Goal: Task Accomplishment & Management: Use online tool/utility

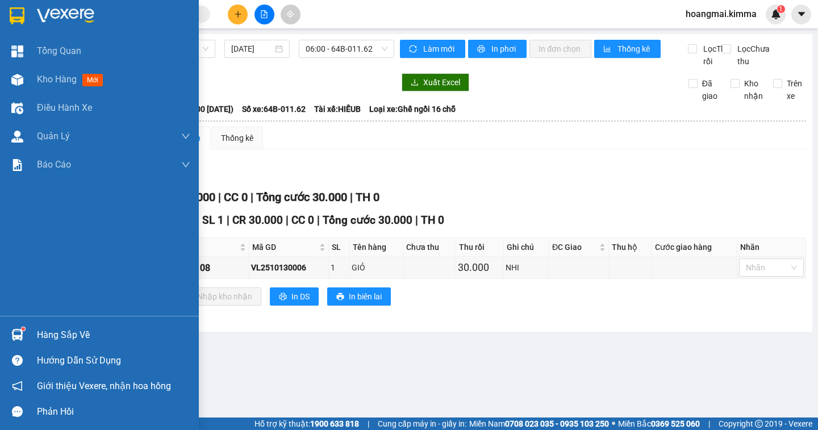
click at [56, 89] on div "Kho hàng mới" at bounding box center [113, 79] width 153 height 28
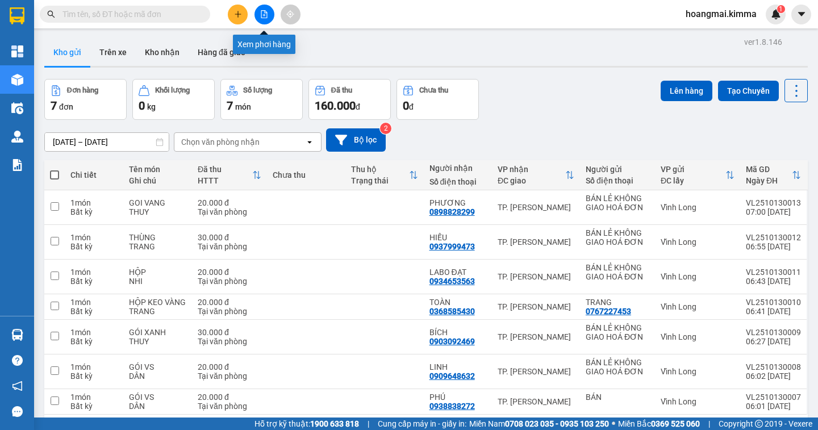
click at [256, 15] on button at bounding box center [264, 15] width 20 height 20
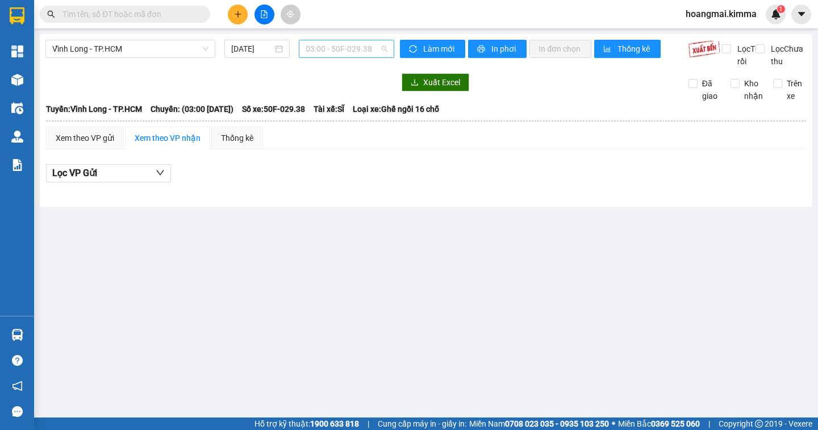
click at [328, 52] on span "03:00 - 50F-029.38" at bounding box center [347, 48] width 82 height 17
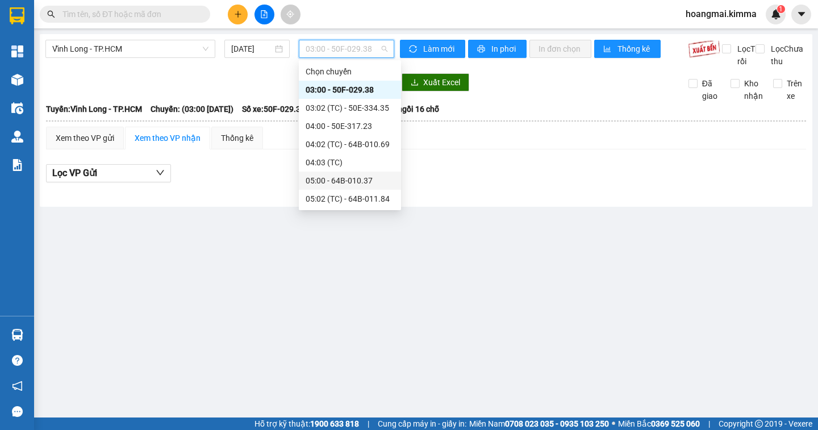
click at [333, 183] on div "05:00 - 64B-010.37" at bounding box center [350, 180] width 89 height 12
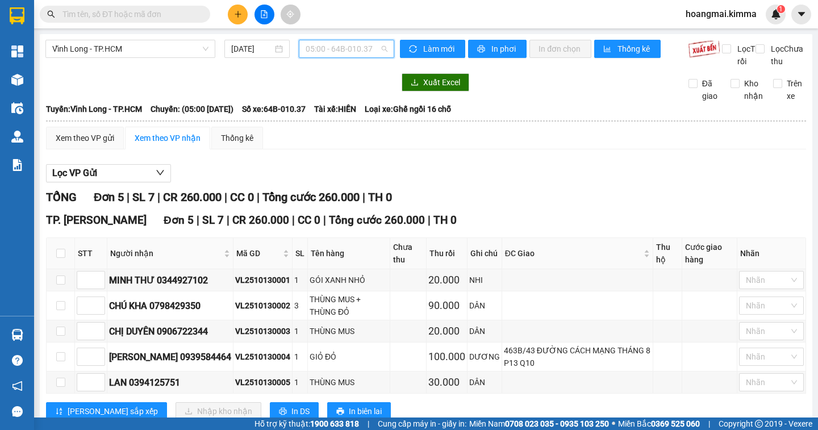
click at [339, 45] on span "05:00 - 64B-010.37" at bounding box center [347, 48] width 82 height 17
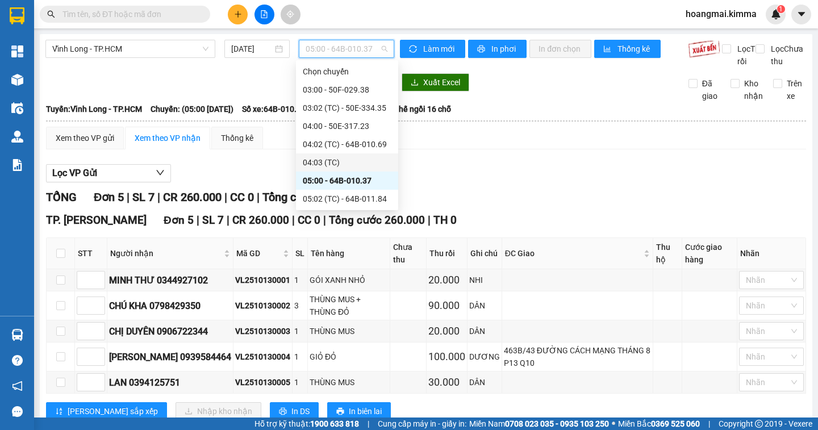
scroll to position [57, 0]
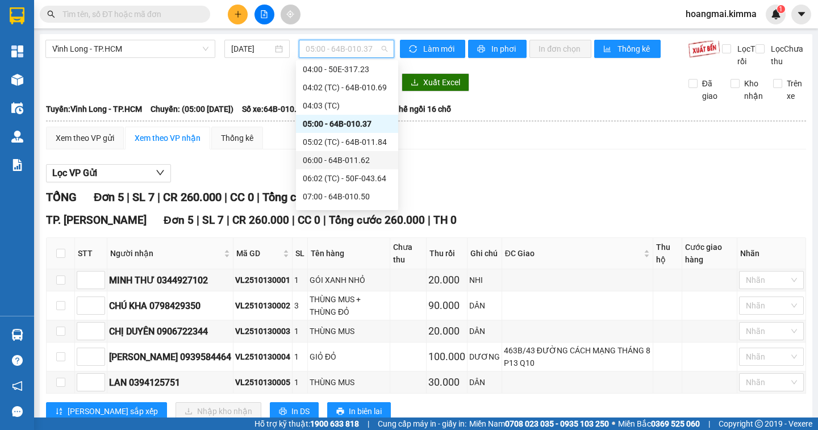
click at [321, 162] on div "06:00 - 64B-011.62" at bounding box center [347, 160] width 89 height 12
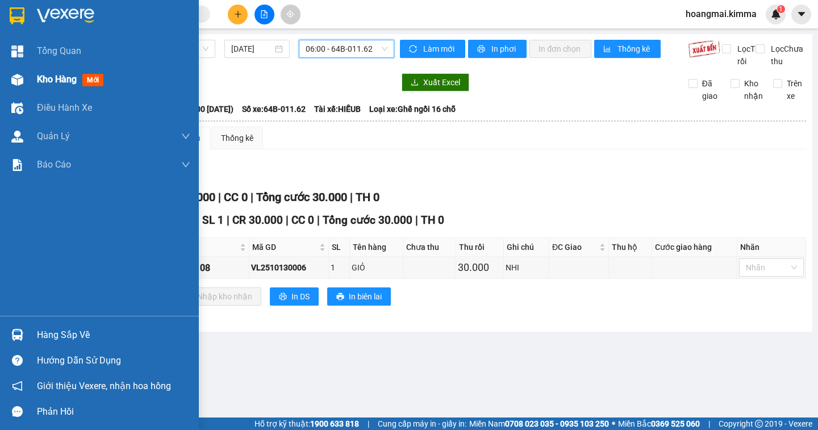
click at [61, 81] on span "Kho hàng" at bounding box center [57, 79] width 40 height 11
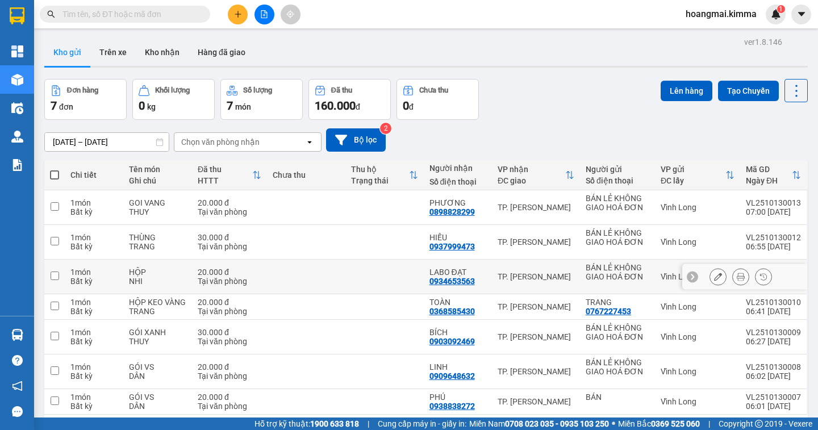
scroll to position [52, 0]
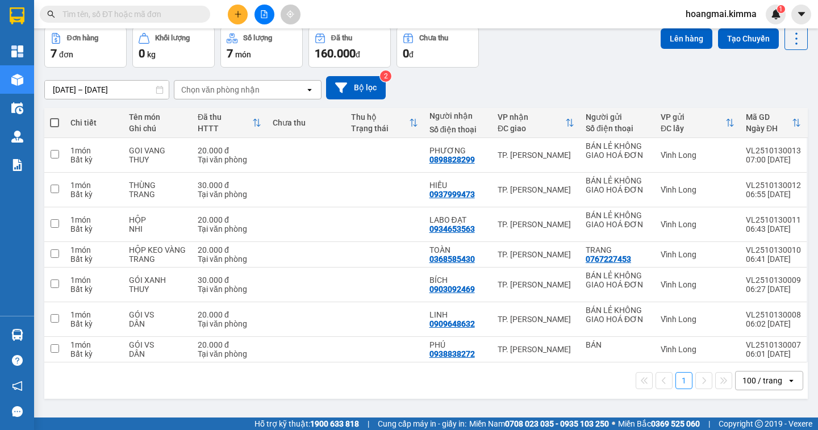
click at [49, 122] on th at bounding box center [54, 123] width 20 height 30
click at [58, 120] on span at bounding box center [54, 122] width 9 height 9
click at [55, 117] on input "checkbox" at bounding box center [55, 117] width 0 height 0
checkbox input "true"
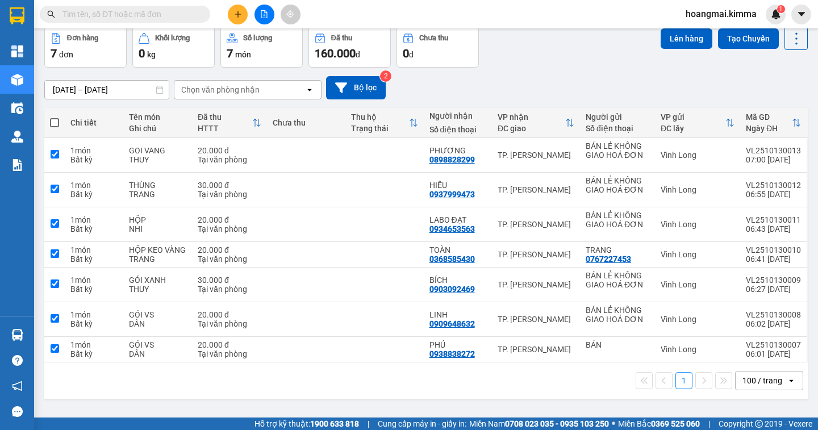
checkbox input "true"
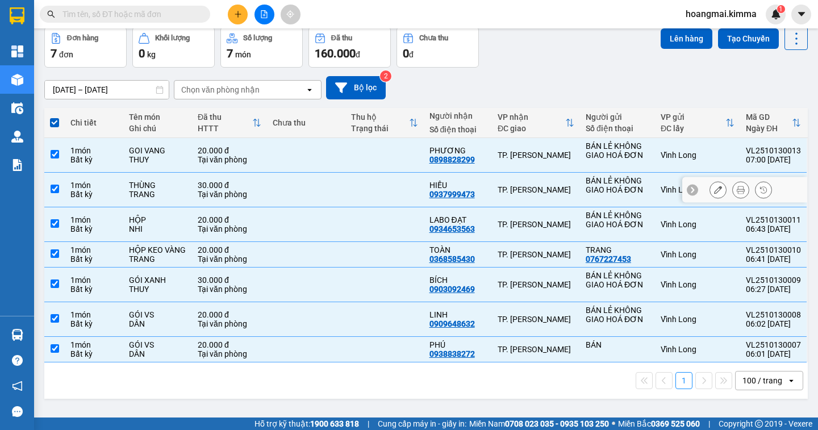
scroll to position [0, 0]
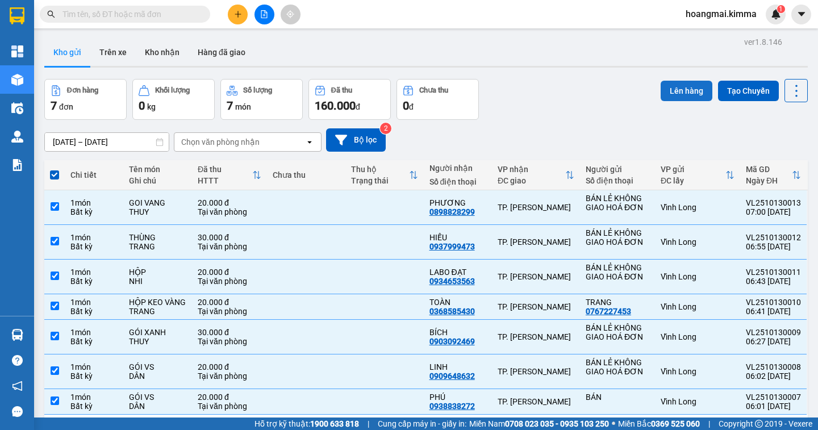
click at [668, 98] on button "Lên hàng" at bounding box center [687, 91] width 52 height 20
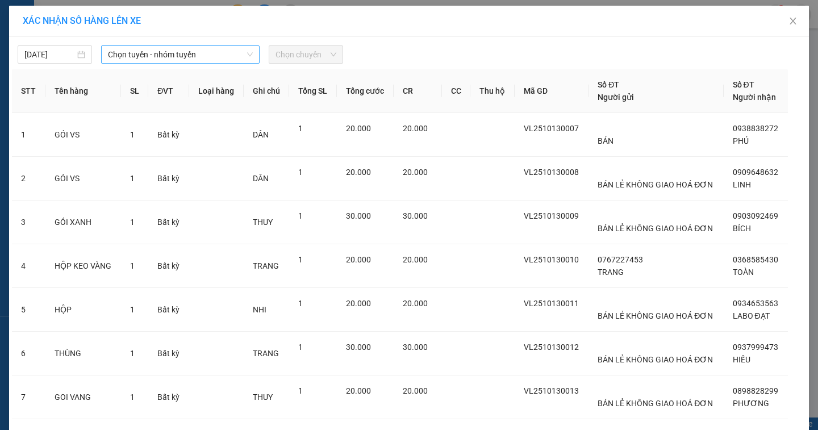
click at [135, 54] on span "Chọn tuyến - nhóm tuyến" at bounding box center [180, 54] width 145 height 17
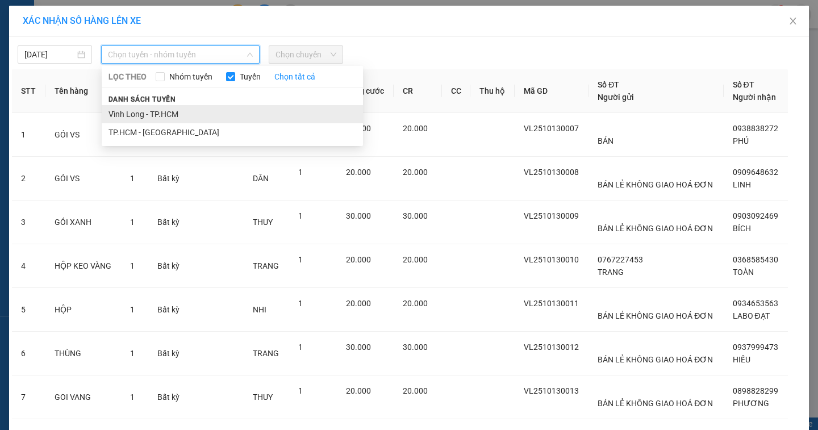
click at [129, 114] on li "Vĩnh Long - TP.HCM" at bounding box center [232, 114] width 261 height 18
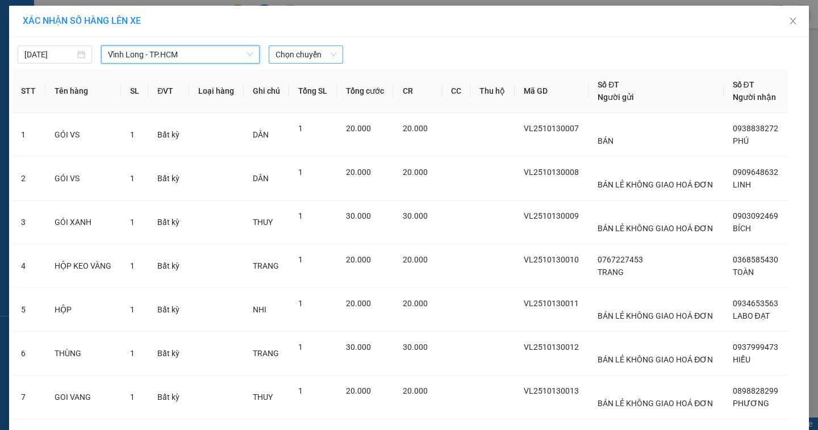
click at [308, 53] on span "Chọn chuyến" at bounding box center [305, 54] width 61 height 17
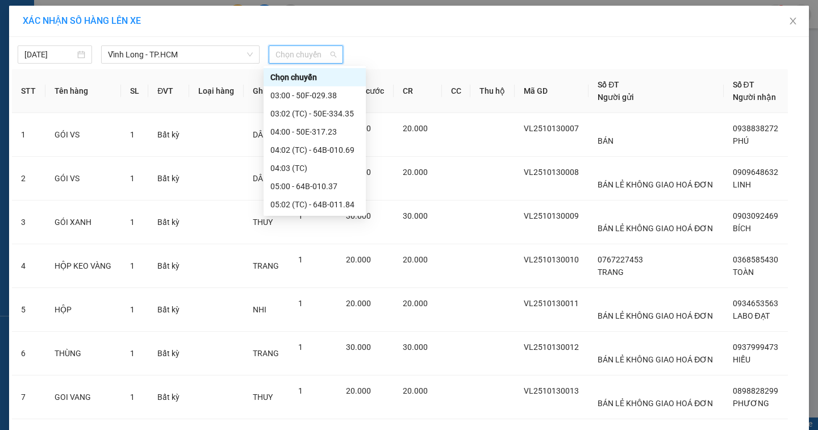
scroll to position [170, 0]
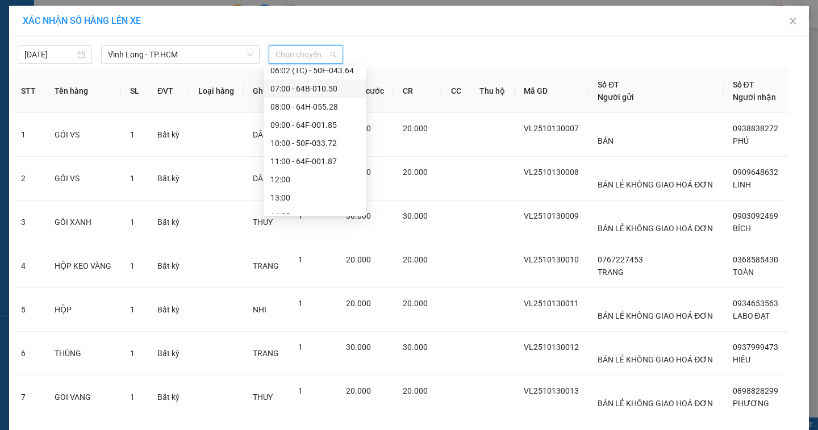
click at [320, 92] on div "07:00 - 64B-010.50" at bounding box center [314, 88] width 89 height 12
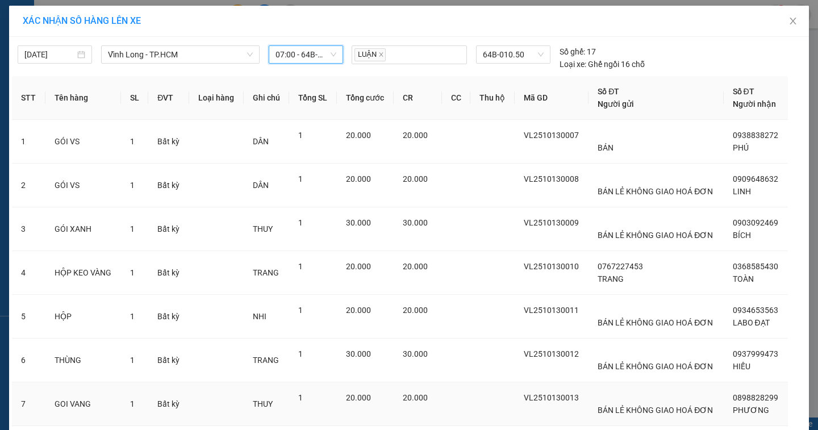
scroll to position [79, 0]
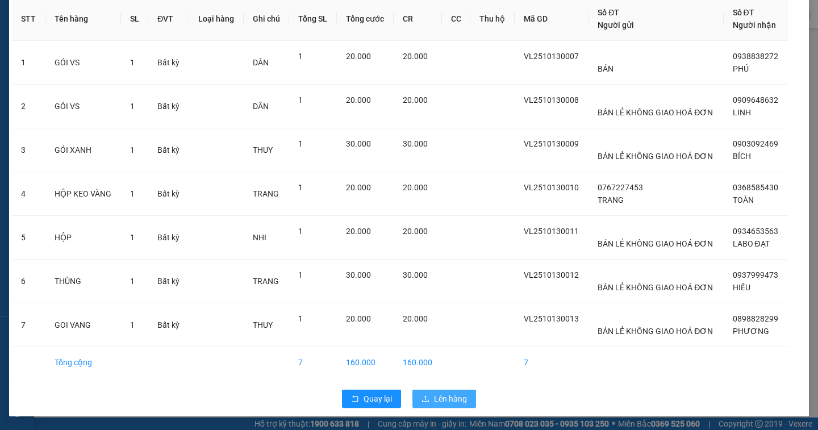
click at [448, 403] on span "Lên hàng" at bounding box center [450, 398] width 33 height 12
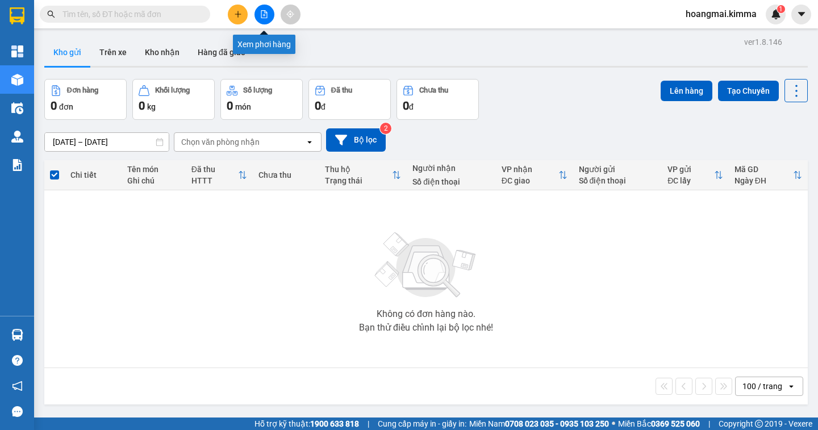
click at [262, 10] on icon "file-add" at bounding box center [264, 14] width 6 height 8
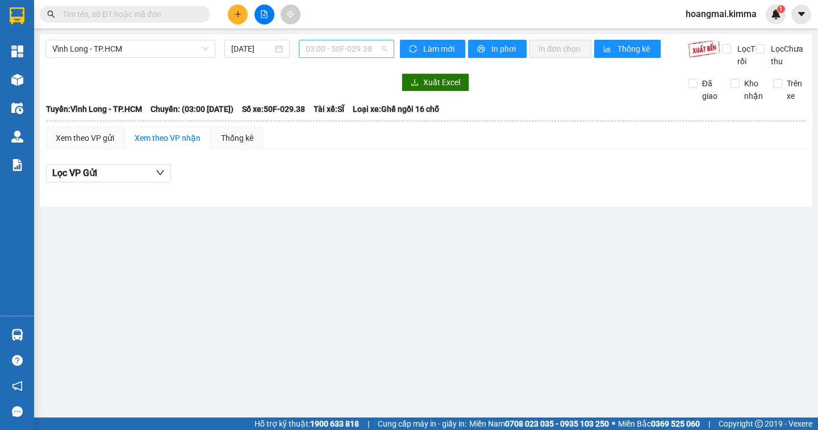
click at [329, 52] on span "03:00 - 50F-029.38" at bounding box center [347, 48] width 82 height 17
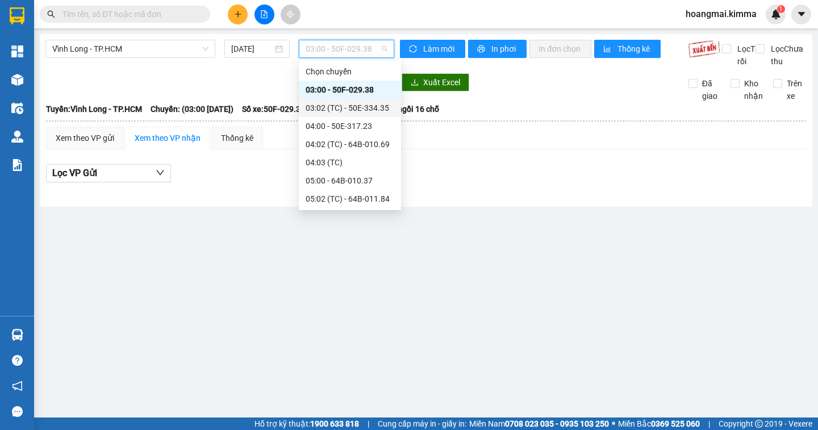
scroll to position [57, 0]
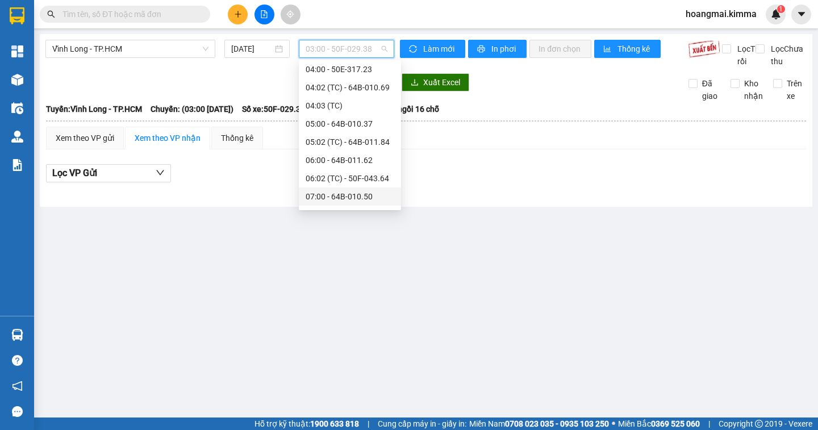
click at [365, 201] on div "07:00 - 64B-010.50" at bounding box center [350, 196] width 89 height 12
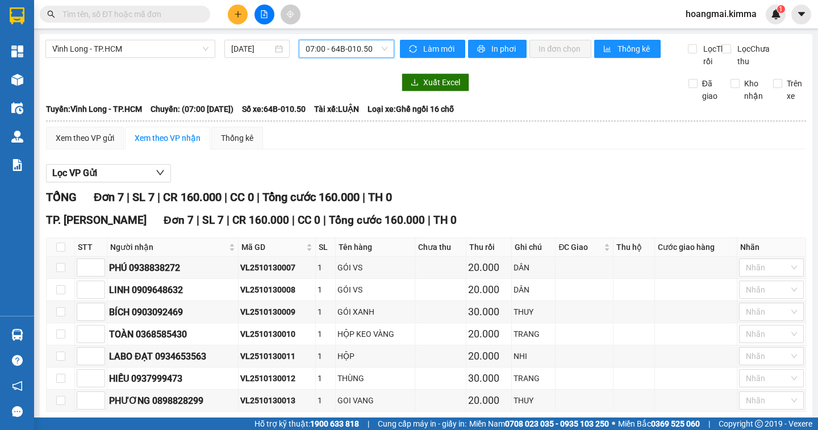
scroll to position [65, 0]
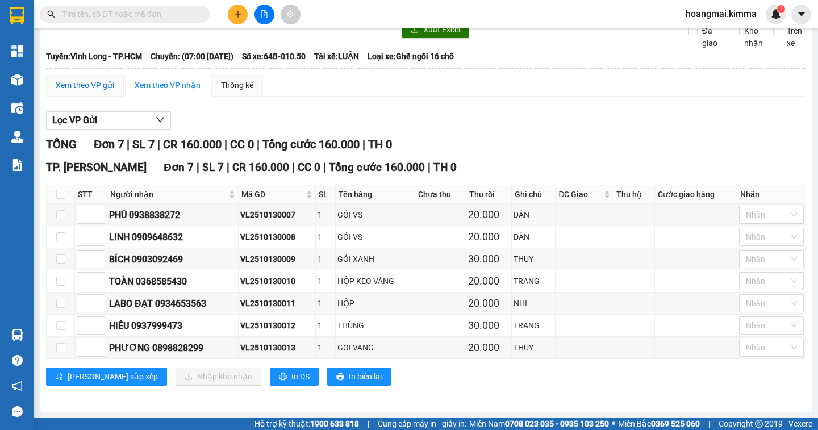
click at [82, 79] on div "Xem theo VP gửi" at bounding box center [85, 85] width 58 height 12
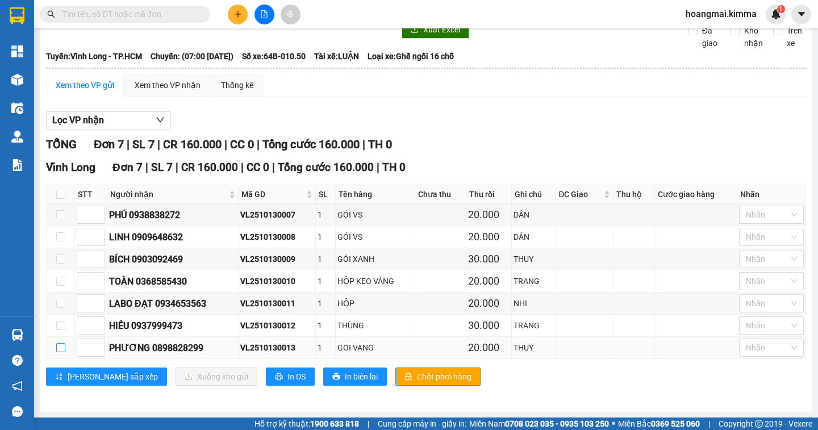
click at [56, 348] on input "checkbox" at bounding box center [60, 347] width 9 height 9
checkbox input "true"
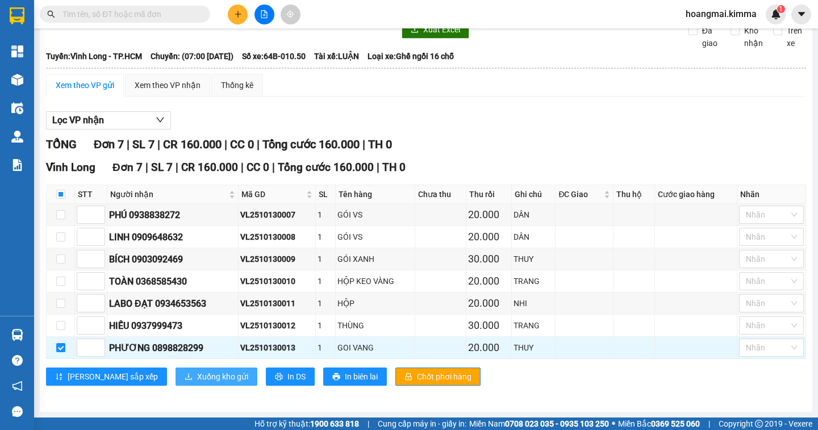
click at [197, 380] on span "Xuống kho gửi" at bounding box center [222, 376] width 51 height 12
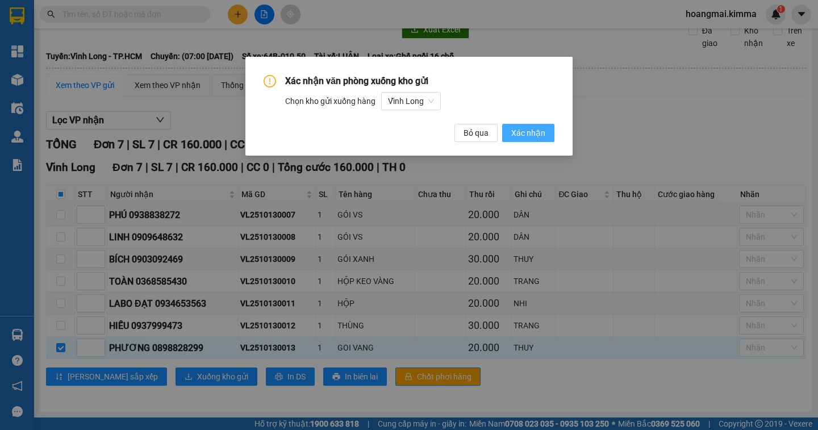
click at [526, 132] on span "Xác nhận" at bounding box center [528, 133] width 34 height 12
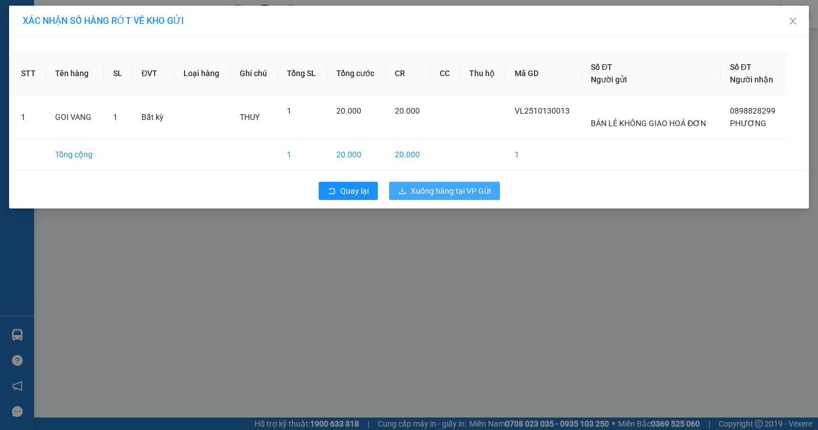
click at [448, 191] on span "Xuống hàng tại VP Gửi" at bounding box center [451, 191] width 80 height 12
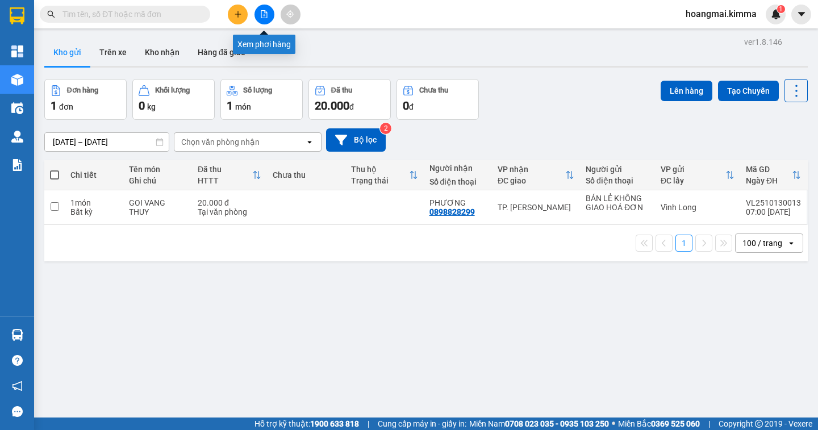
click at [260, 14] on icon "file-add" at bounding box center [264, 14] width 8 height 8
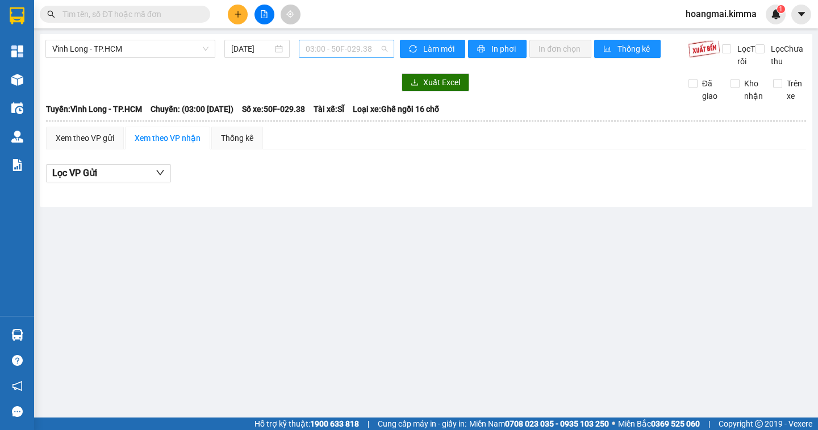
click at [340, 50] on span "03:00 - 50F-029.38" at bounding box center [347, 48] width 82 height 17
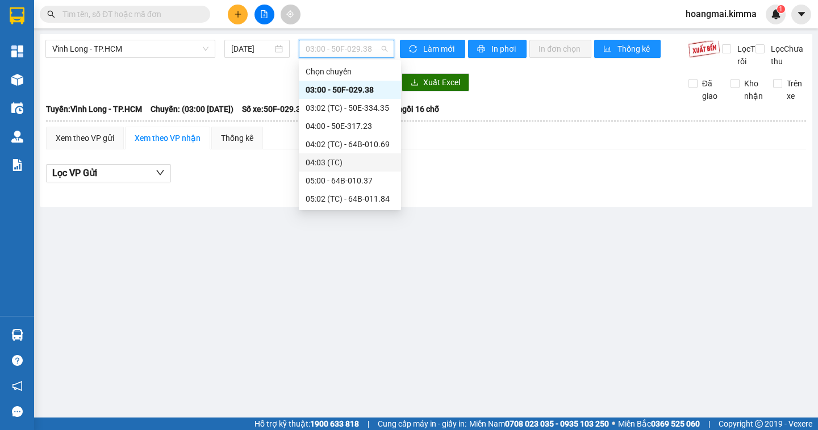
scroll to position [57, 0]
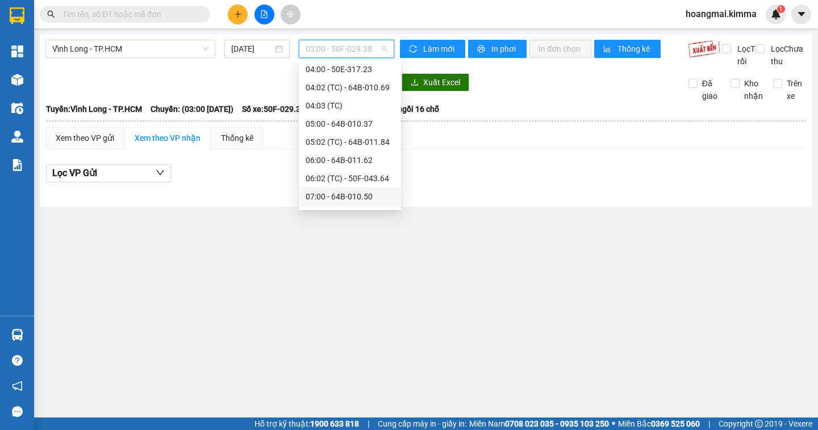
click at [353, 194] on div "07:00 - 64B-010.50" at bounding box center [350, 196] width 89 height 12
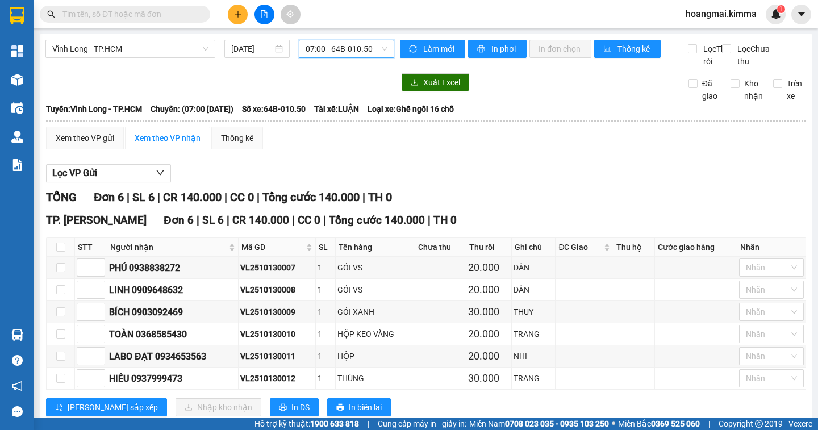
click at [144, 14] on input "text" at bounding box center [129, 14] width 134 height 12
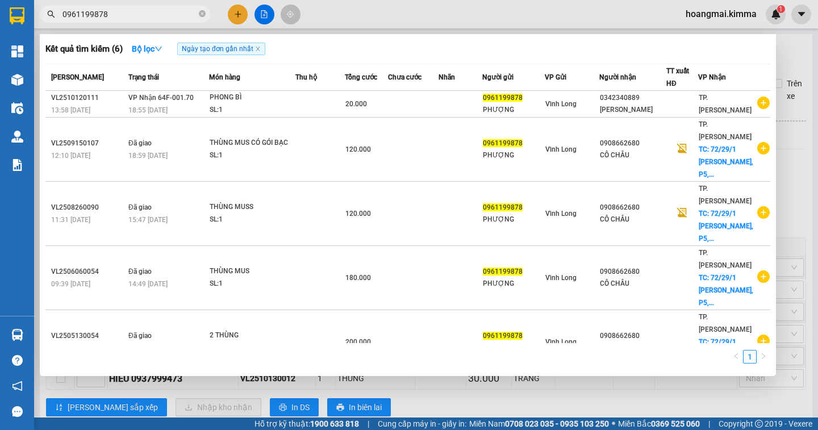
type input "0961199878"
click at [262, 14] on div at bounding box center [409, 215] width 818 height 430
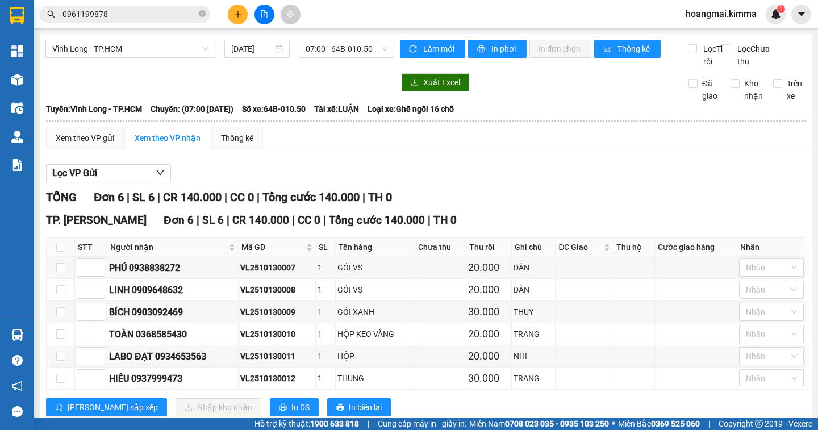
click at [358, 58] on div "Vĩnh Long - TP.HCM 13/10/2025 07:00 - 64B-010.50" at bounding box center [219, 54] width 349 height 28
click at [244, 15] on button at bounding box center [238, 15] width 20 height 20
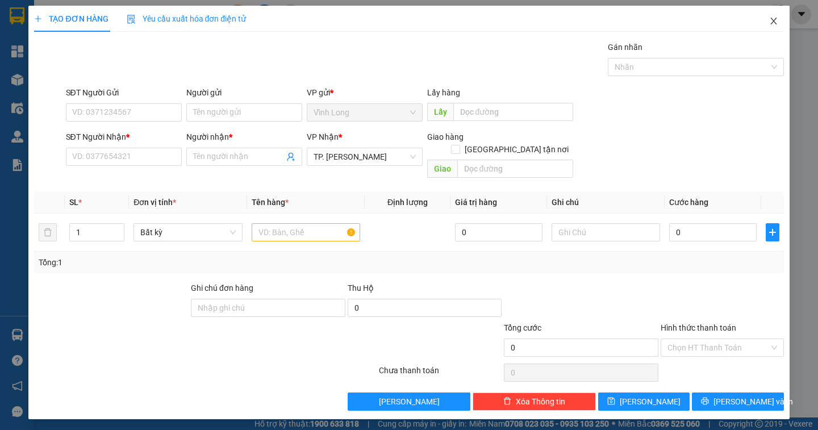
drag, startPoint x: 768, startPoint y: 18, endPoint x: 764, endPoint y: 24, distance: 7.4
click at [767, 18] on span "Close" at bounding box center [774, 22] width 32 height 32
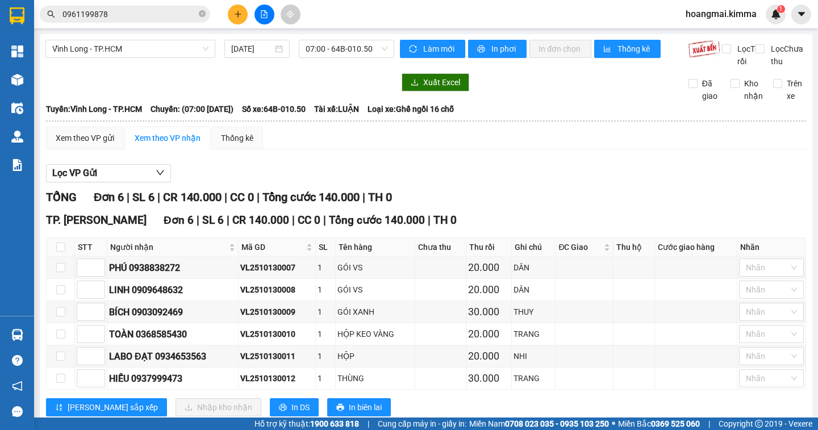
click at [235, 11] on icon "plus" at bounding box center [238, 14] width 8 height 8
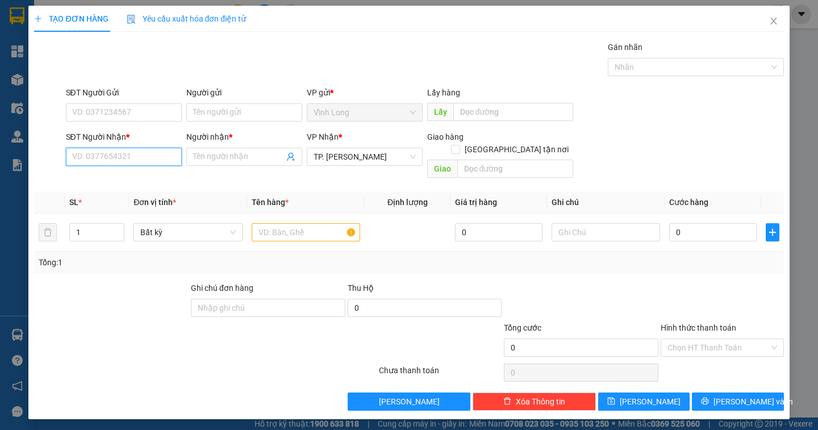
click at [118, 165] on input "SĐT Người Nhận *" at bounding box center [124, 157] width 116 height 18
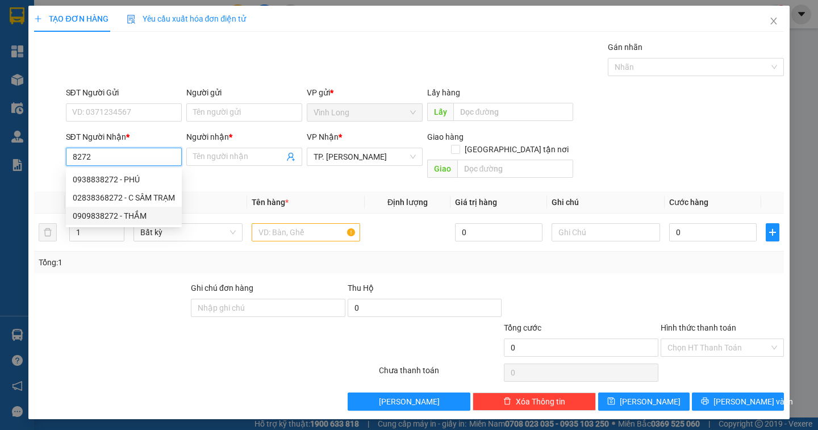
click at [116, 215] on div "0909838272 - THẮM" at bounding box center [124, 216] width 102 height 12
type input "0909838272"
type input "THẮM"
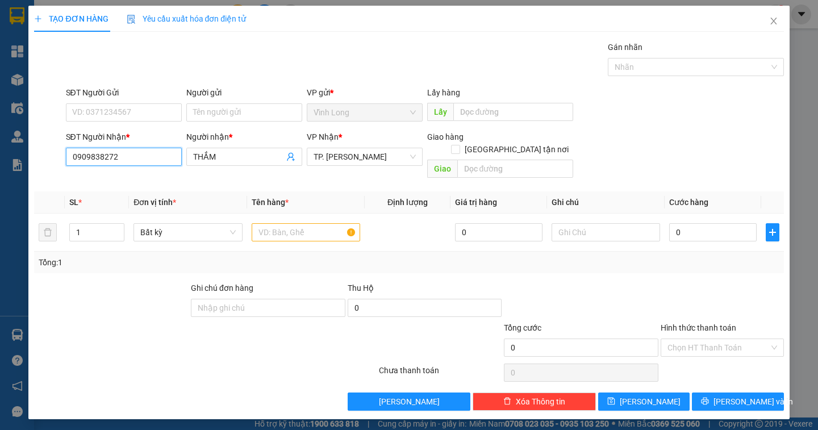
type input "0909838272"
click at [233, 126] on div "Người gửi Tên người gửi" at bounding box center [244, 106] width 116 height 40
click at [222, 112] on input "Người gửi" at bounding box center [244, 112] width 116 height 18
type input "BÁN"
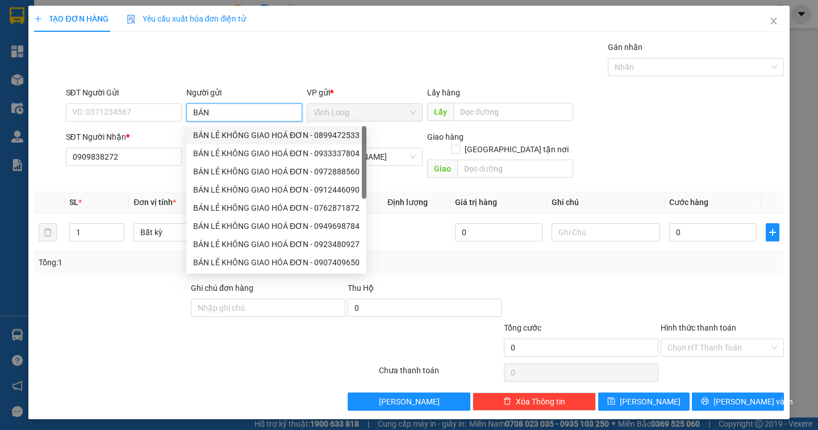
click at [224, 136] on div "BÁN LẺ KHÔNG GIAO HOÁ ĐƠN - 0899472533" at bounding box center [276, 135] width 166 height 12
type input "0899472533"
type input "BÁN LẺ KHÔNG GIAO HOÁ ĐƠN"
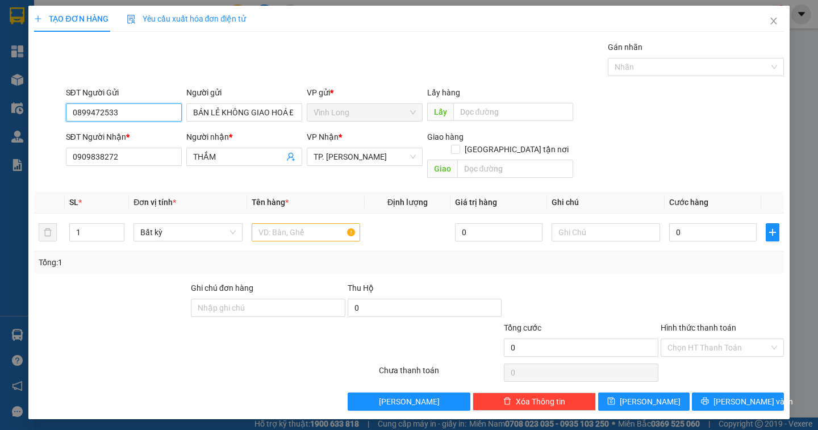
drag, startPoint x: 143, startPoint y: 114, endPoint x: 27, endPoint y: 111, distance: 115.9
click at [27, 111] on div "TẠO ĐƠN HÀNG Yêu cầu xuất hóa đơn điện tử Transit Pickup Surcharge Ids Transit …" at bounding box center [409, 215] width 818 height 430
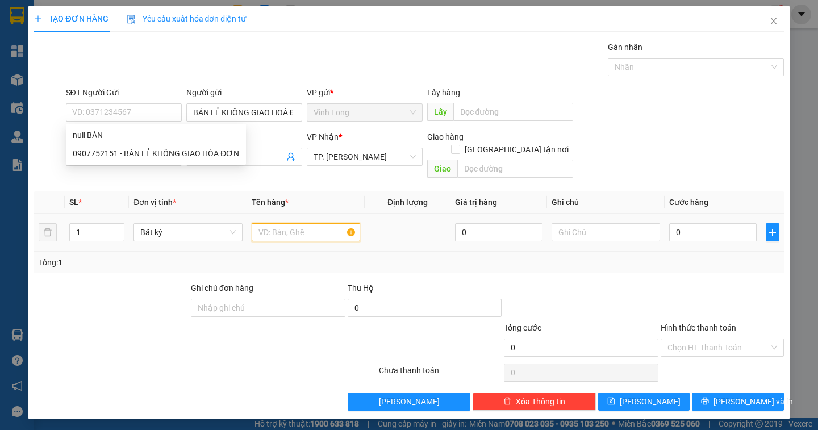
click at [289, 223] on input "text" at bounding box center [306, 232] width 108 height 18
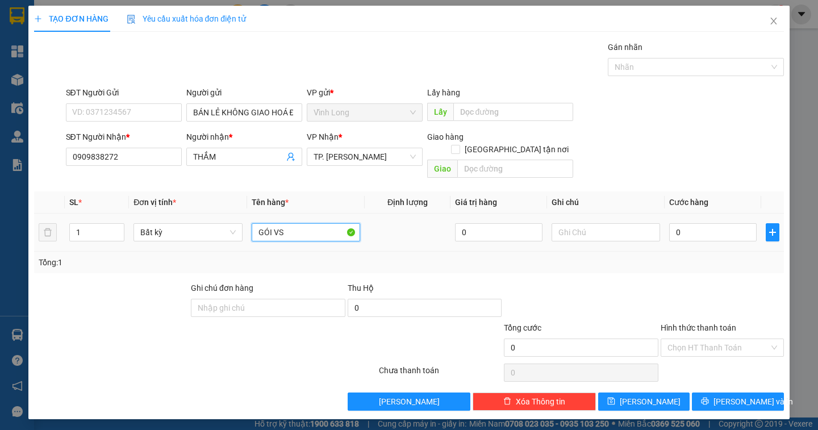
type input "GÓI VS"
type input "DÂN"
type input "2"
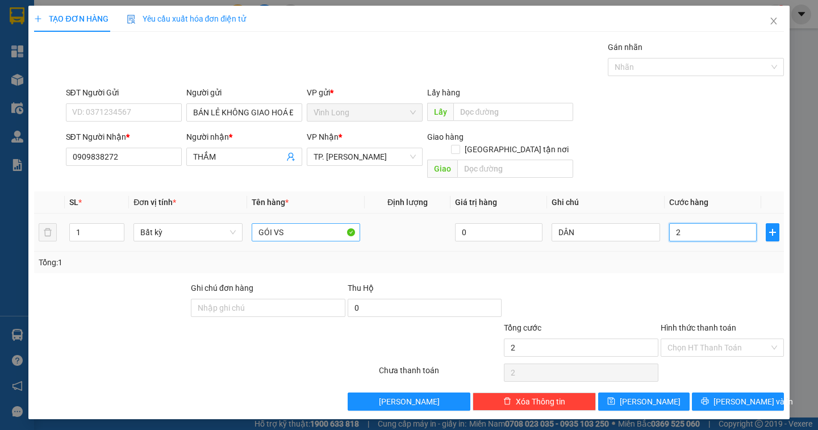
type input "20"
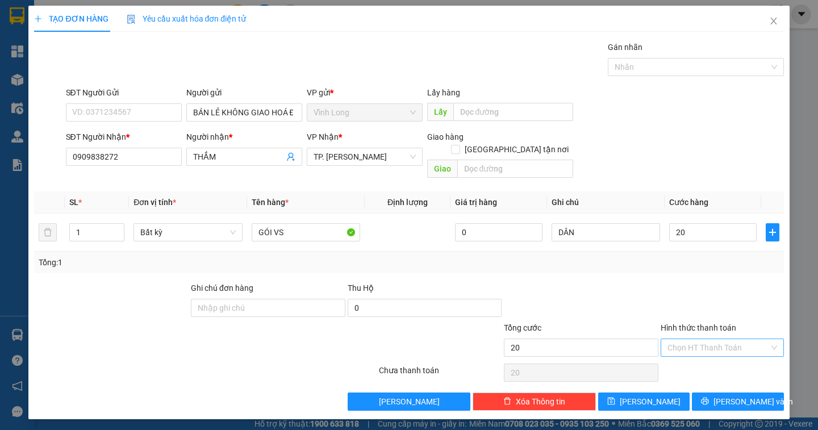
type input "20.000"
click at [717, 339] on input "Hình thức thanh toán" at bounding box center [718, 347] width 102 height 17
click at [704, 360] on div "Tại văn phòng" at bounding box center [722, 358] width 110 height 12
type input "0"
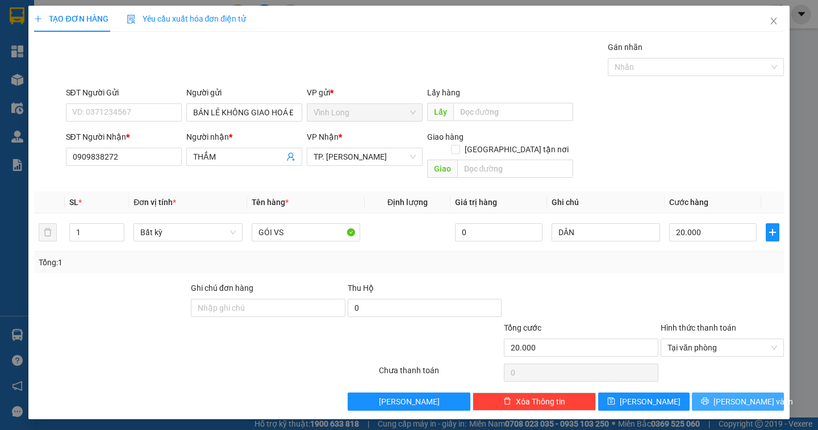
click at [748, 395] on span "Lưu và In" at bounding box center [753, 401] width 80 height 12
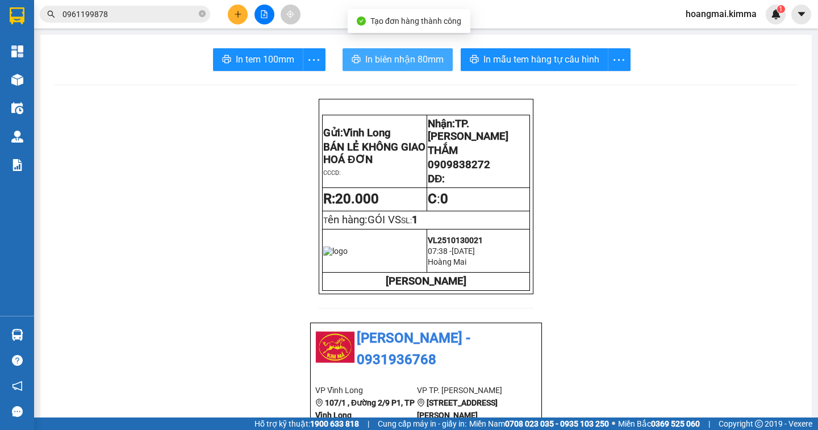
click at [369, 56] on span "In biên nhận 80mm" at bounding box center [404, 59] width 78 height 14
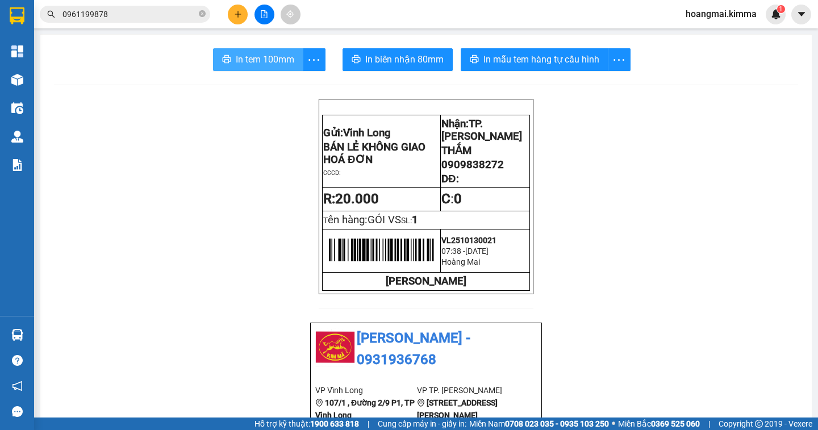
click at [240, 54] on span "In tem 100mm" at bounding box center [265, 59] width 58 height 14
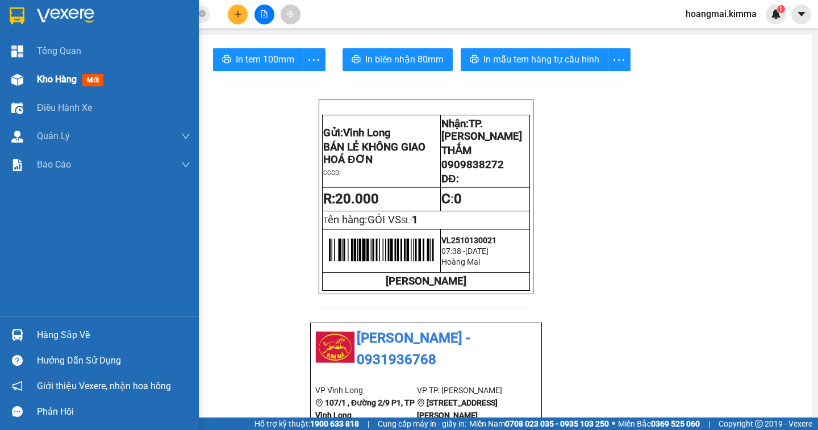
click at [33, 80] on div "Kho hàng mới" at bounding box center [99, 79] width 199 height 28
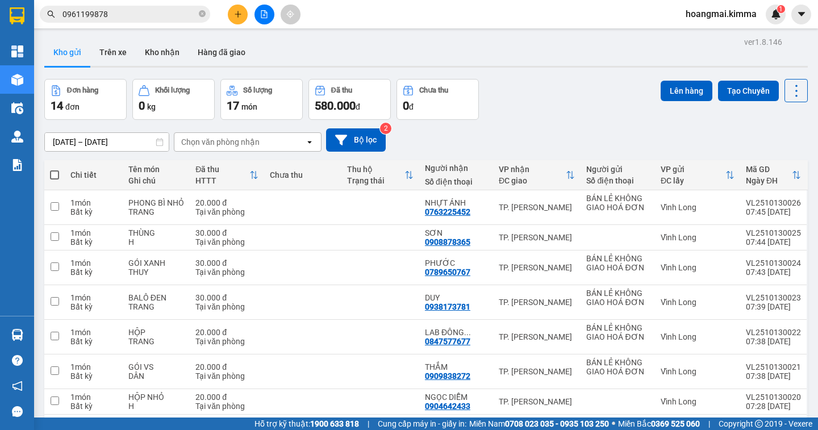
click at [56, 172] on span at bounding box center [54, 174] width 9 height 9
click at [55, 169] on input "checkbox" at bounding box center [55, 169] width 0 height 0
checkbox input "true"
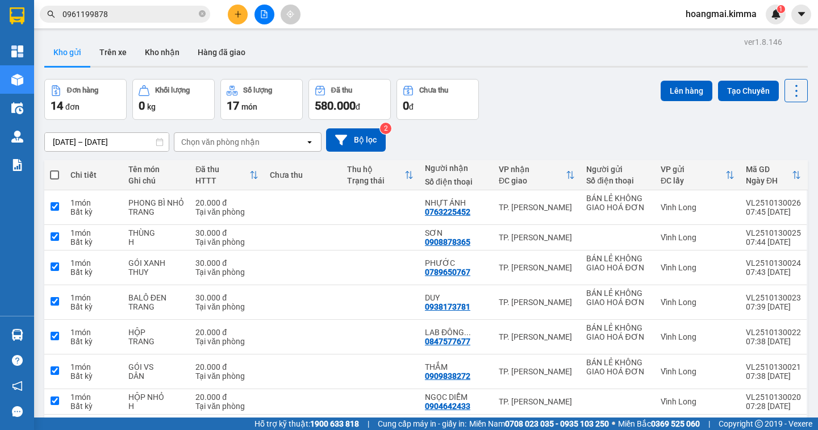
checkbox input "true"
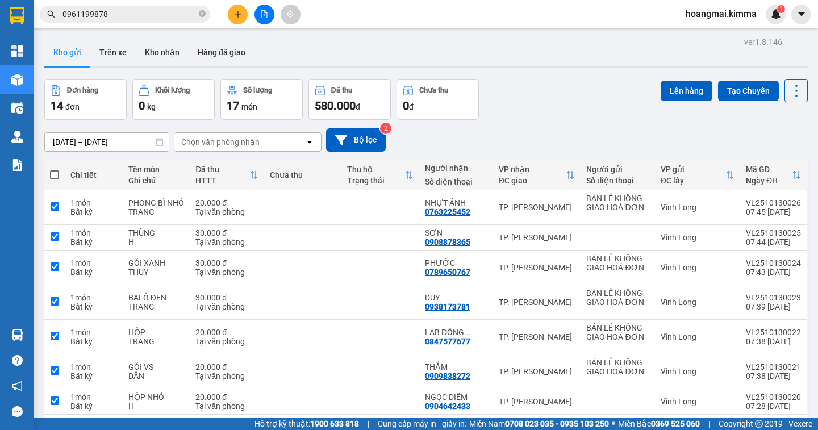
checkbox input "true"
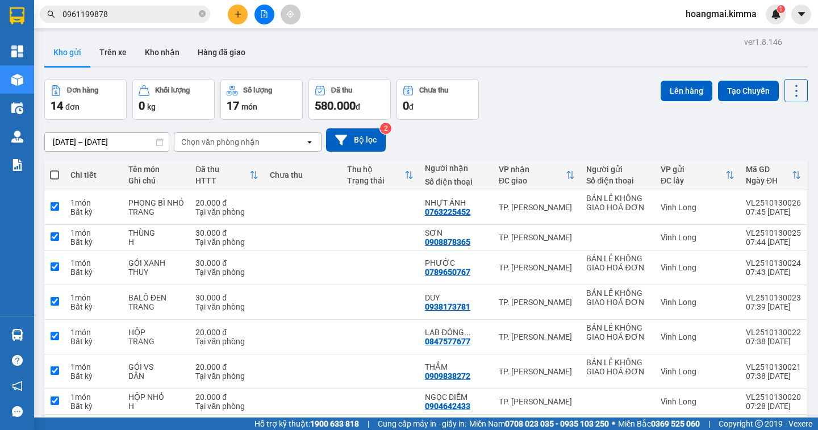
checkbox input "true"
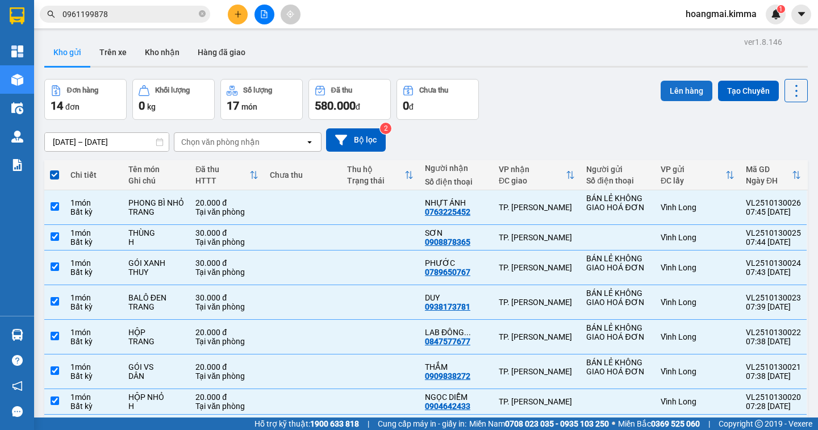
click at [687, 85] on button "Lên hàng" at bounding box center [687, 91] width 52 height 20
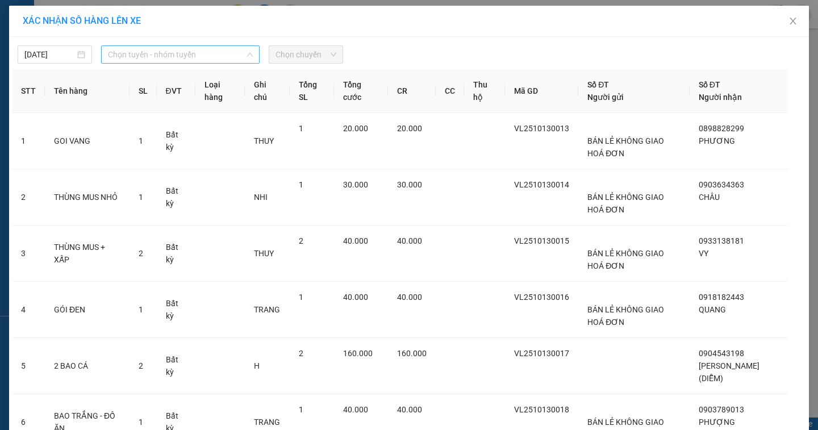
click at [204, 57] on span "Chọn tuyến - nhóm tuyến" at bounding box center [180, 54] width 145 height 17
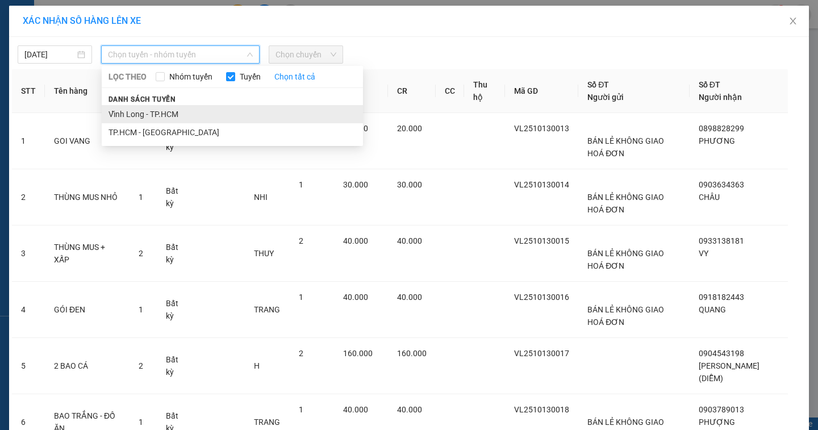
click at [161, 116] on li "Vĩnh Long - TP.HCM" at bounding box center [232, 114] width 261 height 18
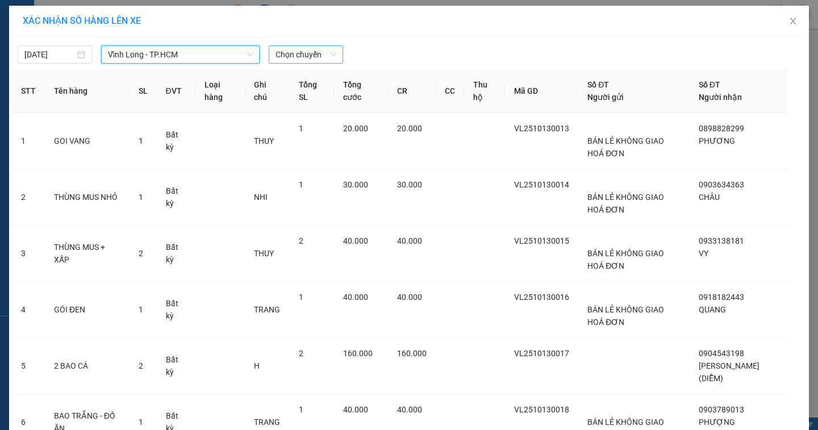
click at [277, 57] on span "Chọn chuyến" at bounding box center [305, 54] width 61 height 17
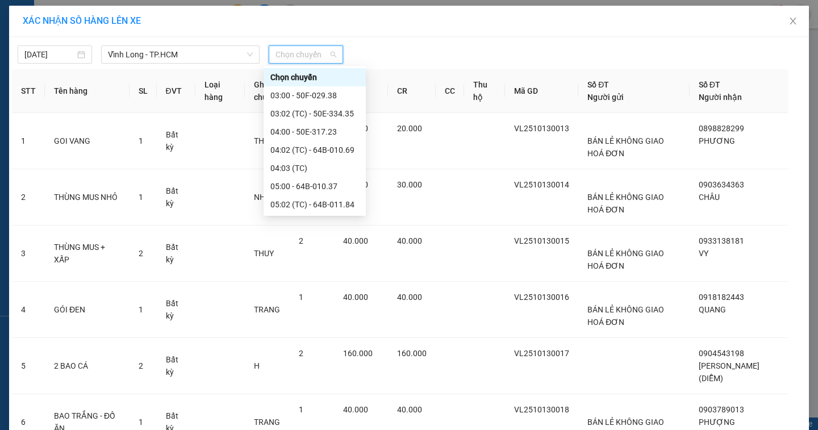
scroll to position [170, 0]
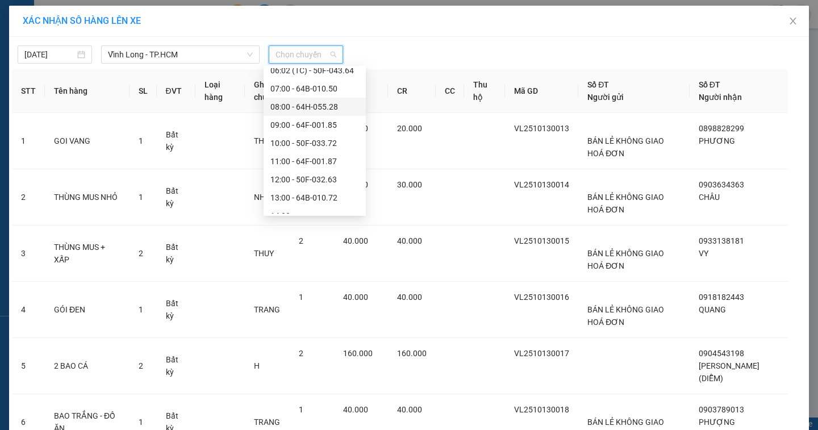
click at [287, 112] on div "08:00 - 64H-055.28" at bounding box center [314, 107] width 89 height 12
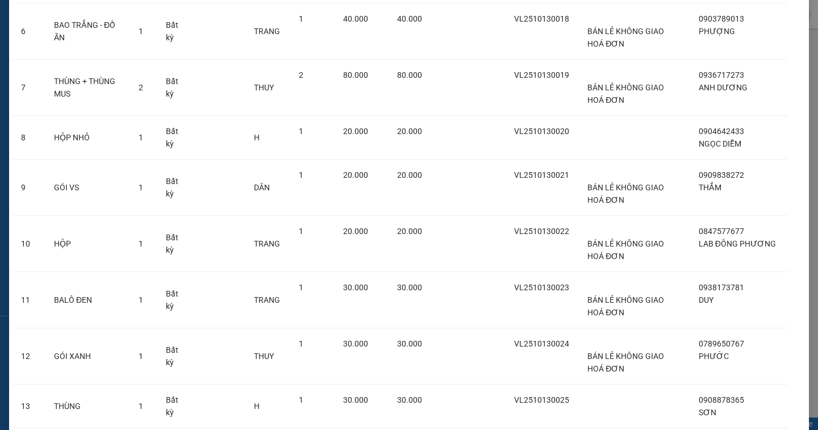
scroll to position [523, 0]
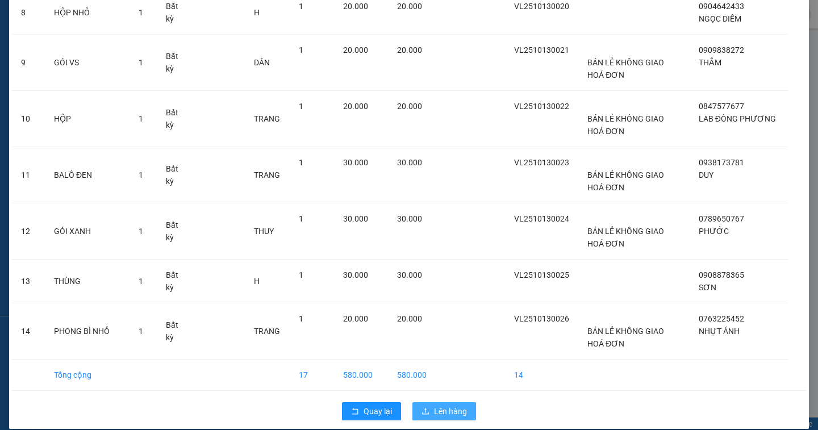
click at [439, 405] on span "Lên hàng" at bounding box center [450, 411] width 33 height 12
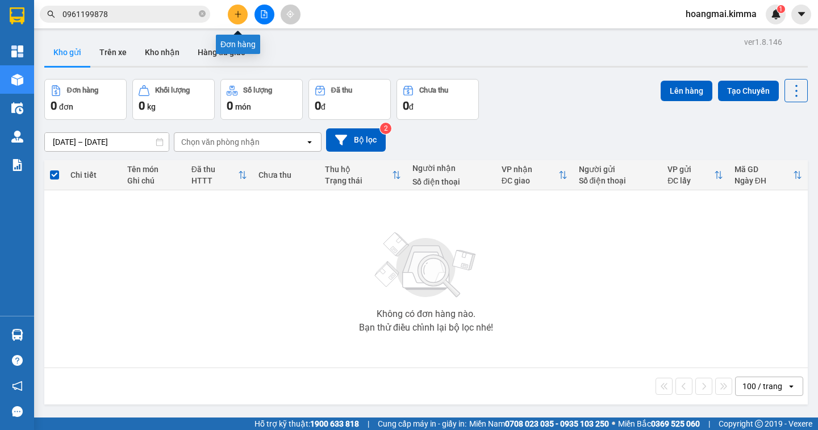
click at [239, 16] on icon "plus" at bounding box center [238, 14] width 8 height 8
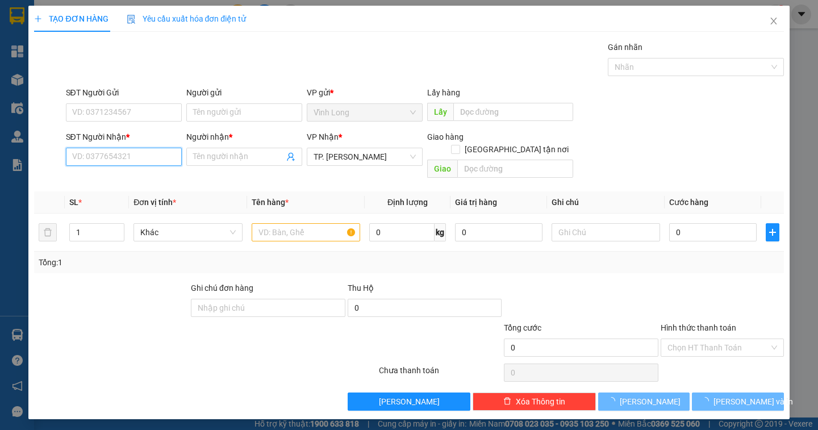
click at [131, 156] on input "SĐT Người Nhận *" at bounding box center [124, 157] width 116 height 18
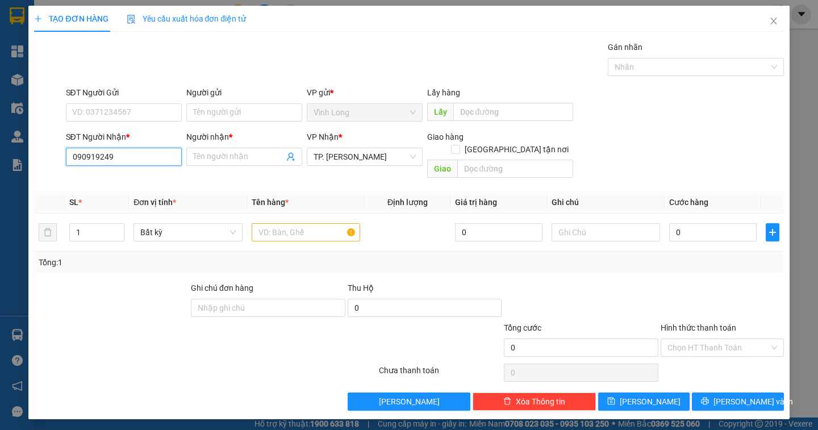
type input "0909192493"
drag, startPoint x: 147, startPoint y: 179, endPoint x: 235, endPoint y: 107, distance: 113.7
click at [148, 178] on div "0909192493 - CHỊ SÂM TRẠM" at bounding box center [126, 179] width 106 height 12
type input "CHỊ SÂM TRẠM"
type input "0909192493"
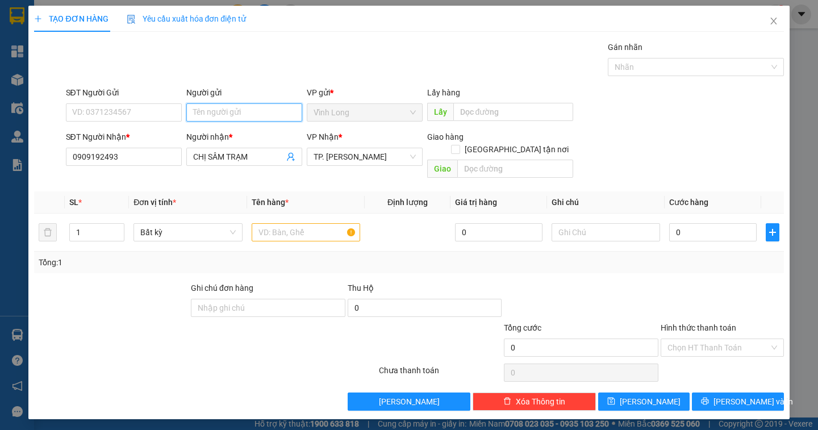
click at [225, 108] on input "Người gửi" at bounding box center [244, 112] width 116 height 18
type input "TRÂM KẾ TOÁN"
click at [290, 223] on input "text" at bounding box center [306, 232] width 108 height 18
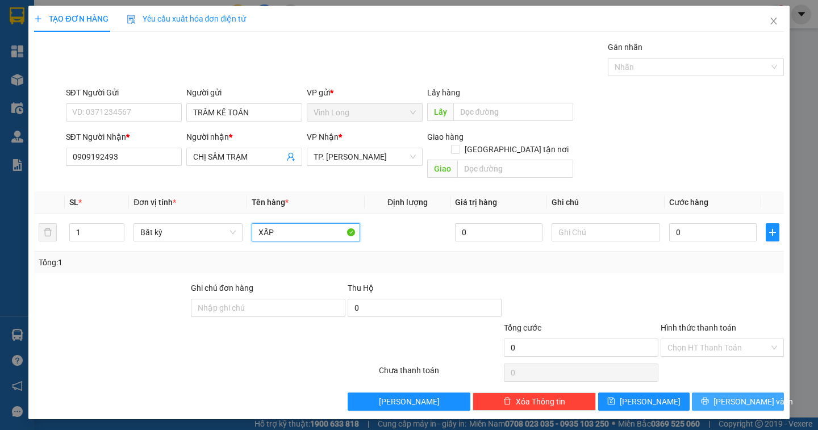
type input "XẤP"
click at [732, 395] on span "Lưu và In" at bounding box center [753, 401] width 80 height 12
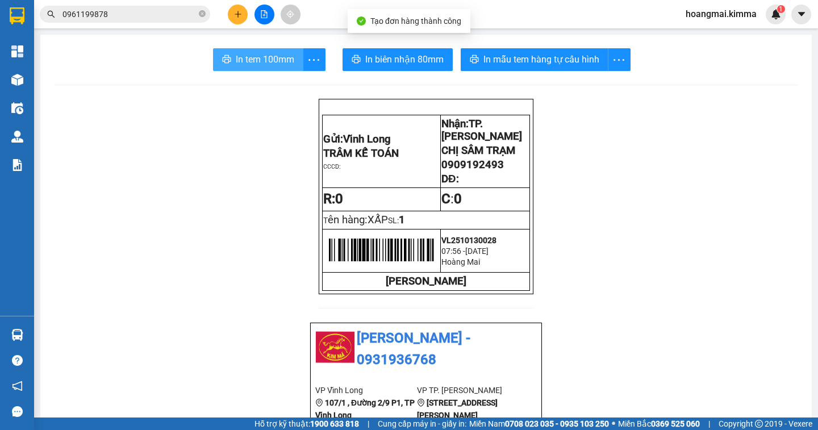
click at [252, 55] on span "In tem 100mm" at bounding box center [265, 59] width 58 height 14
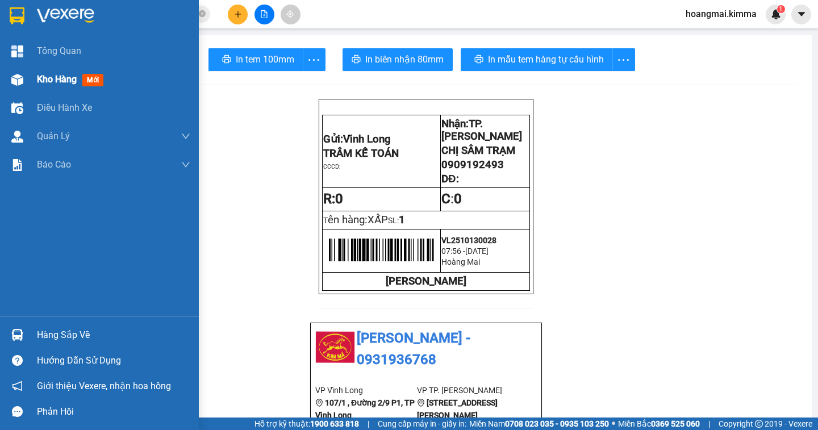
click at [63, 83] on span "Kho hàng" at bounding box center [57, 79] width 40 height 11
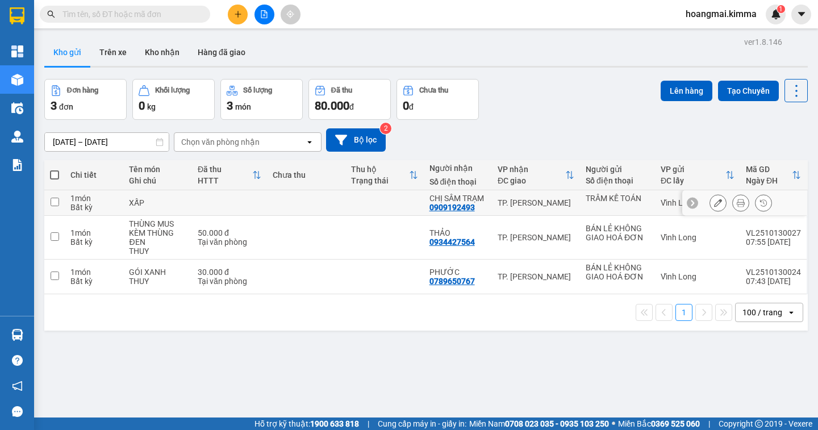
click at [53, 203] on input "checkbox" at bounding box center [55, 202] width 9 height 9
checkbox input "true"
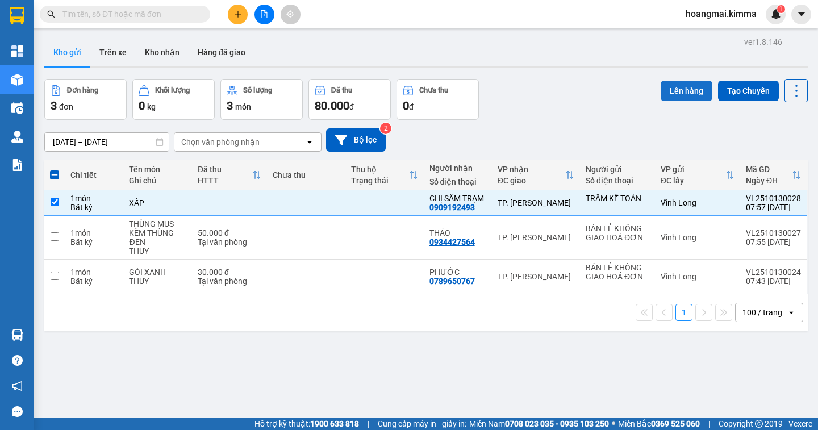
click at [661, 95] on button "Lên hàng" at bounding box center [687, 91] width 52 height 20
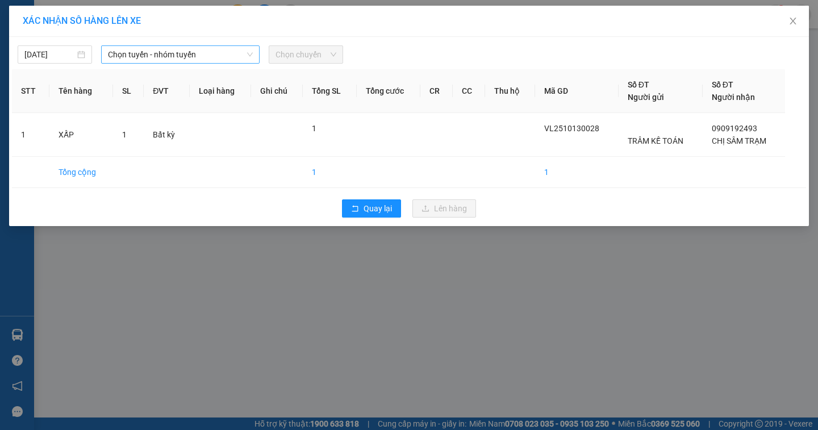
click at [192, 58] on span "Chọn tuyến - nhóm tuyến" at bounding box center [180, 54] width 145 height 17
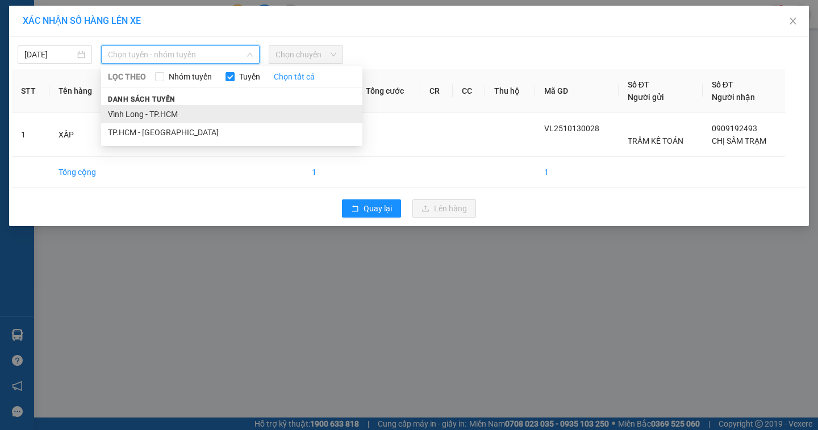
click at [160, 112] on li "Vĩnh Long - TP.HCM" at bounding box center [231, 114] width 261 height 18
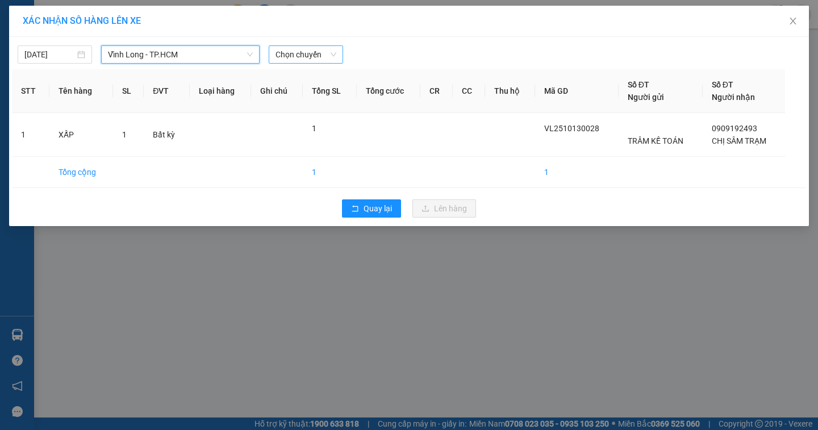
click at [309, 53] on span "Chọn chuyến" at bounding box center [305, 54] width 61 height 17
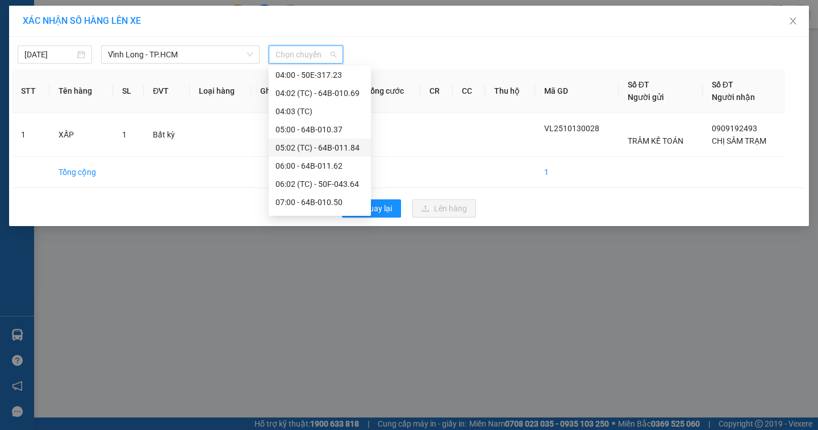
scroll to position [114, 0]
click at [330, 168] on div "08:00 - 64H-055.28" at bounding box center [319, 163] width 89 height 12
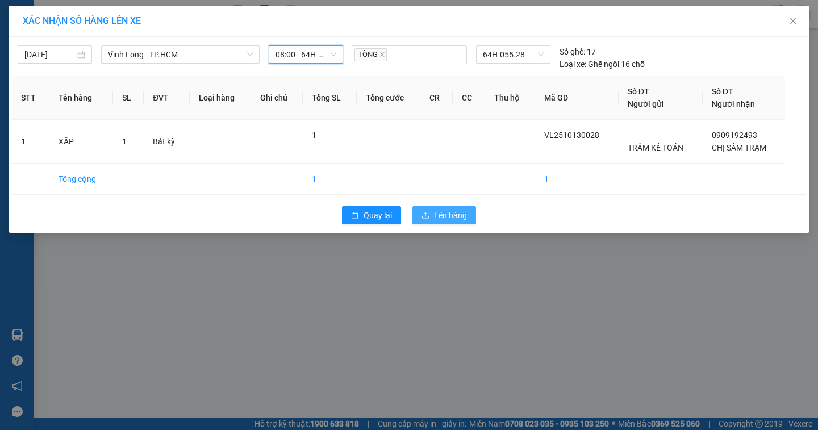
click at [443, 215] on span "Lên hàng" at bounding box center [450, 215] width 33 height 12
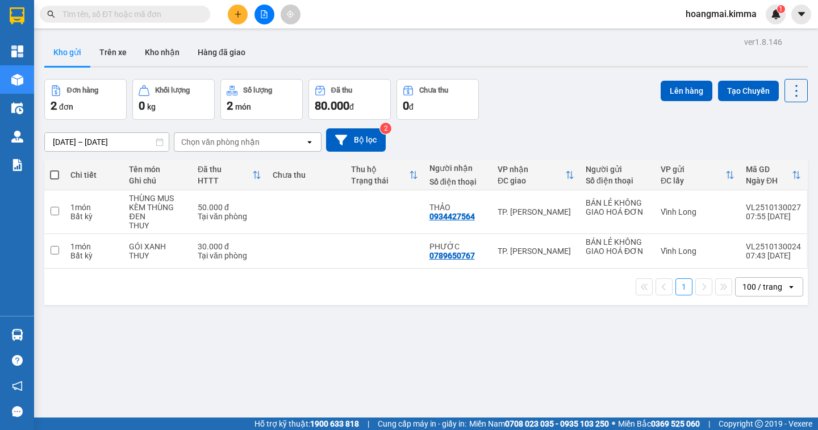
click at [261, 16] on icon "file-add" at bounding box center [264, 14] width 8 height 8
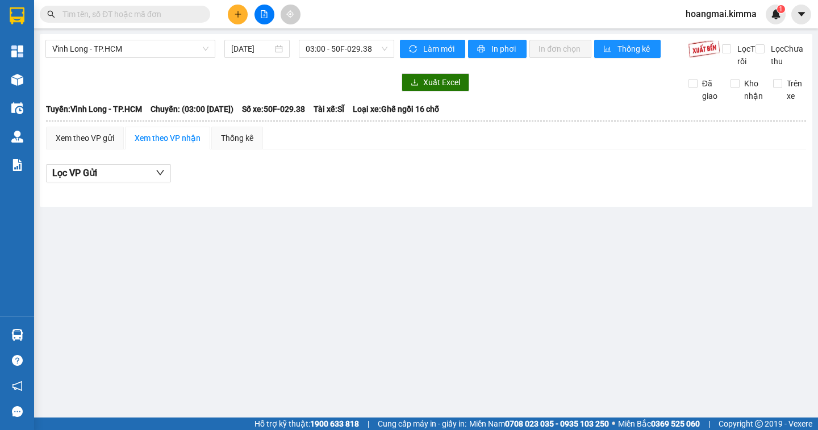
click at [360, 58] on div "Vĩnh Long - TP.HCM 13/10/2025 03:00 - 50F-029.38" at bounding box center [219, 54] width 349 height 28
click at [356, 49] on span "03:00 - 50F-029.38" at bounding box center [347, 48] width 82 height 17
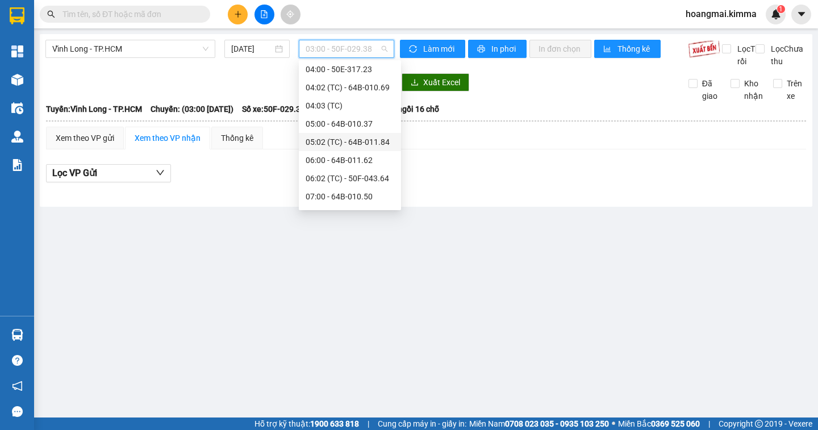
scroll to position [170, 0]
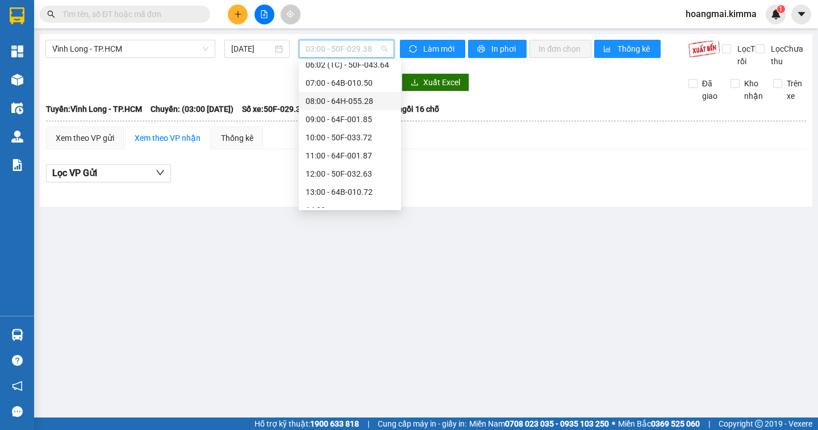
click at [329, 105] on div "08:00 - 64H-055.28" at bounding box center [350, 101] width 89 height 12
